Goal: Task Accomplishment & Management: Complete application form

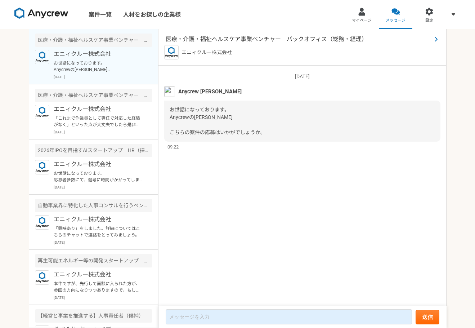
click at [248, 41] on span "医療・介護・福祉ヘルスケア事業ベンチャー　バックオフィス（総務・経理）" at bounding box center [299, 39] width 266 height 9
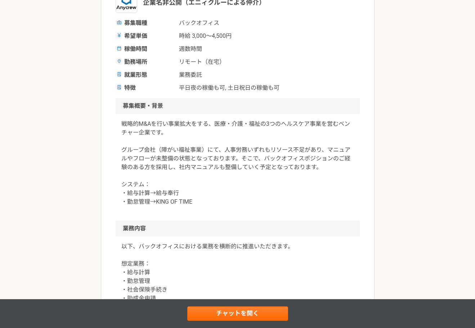
scroll to position [173, 0]
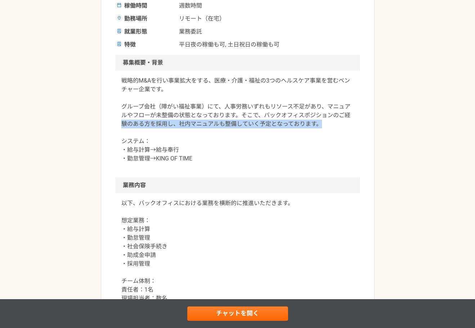
drag, startPoint x: 473, startPoint y: 116, endPoint x: 474, endPoint y: 124, distance: 8.3
click at [474, 124] on div "バックオフィス 医療・介護・福祉ヘルスケア事業ベンチャー　バックオフィス（総務・経理） 業務委託 平日夜の稼働も可 土日祝日の稼働も可 企業名非公開（エニィク…" at bounding box center [237, 292] width 475 height 873
click at [372, 131] on article "バックオフィス 医療・介護・福祉ヘルスケア事業ベンチャー　バックオフィス（総務・経理） 業務委託 平日夜の稼働も可 土日祝日の稼働も可 企業名非公開（エニィク…" at bounding box center [238, 286] width 274 height 830
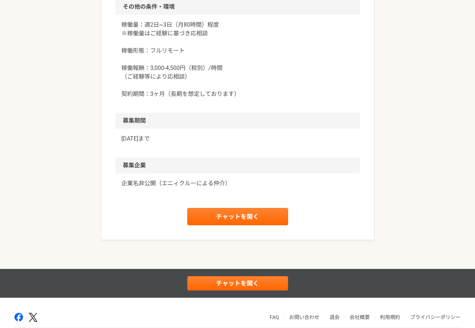
scroll to position [619, 0]
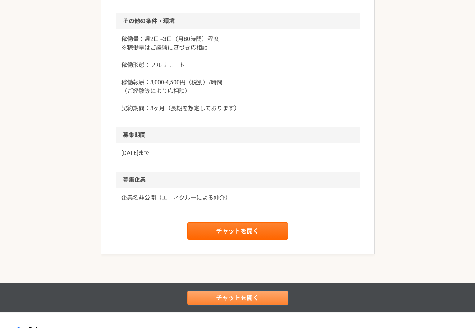
click at [244, 293] on link "チャットを開く" at bounding box center [237, 297] width 101 height 14
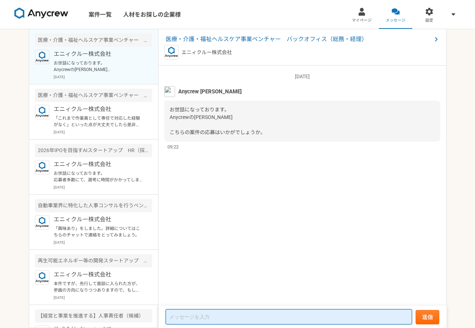
drag, startPoint x: 230, startPoint y: 318, endPoint x: 225, endPoint y: 325, distance: 8.3
click at [230, 320] on textarea at bounding box center [289, 316] width 246 height 15
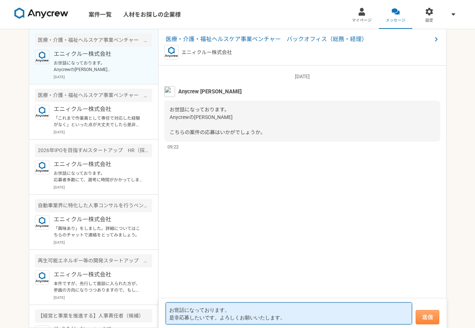
type textarea "お世話になっております。 是非応募したいです。よろしくお願いいたします。"
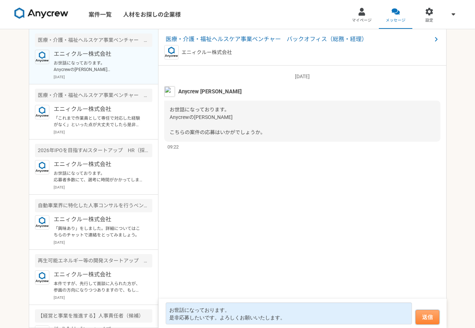
click at [425, 321] on button "送信" at bounding box center [427, 317] width 24 height 14
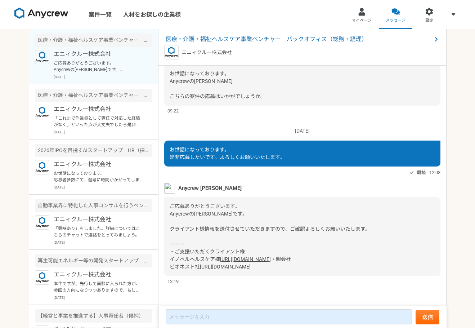
click at [306, 234] on div "ご応募ありがとうございます。 Anycrewの[PERSON_NAME]です。 クライアント様情報を送付させていただきますので、ご確認よろしくお願いいたします…" at bounding box center [302, 236] width 276 height 79
